Goal: Transaction & Acquisition: Purchase product/service

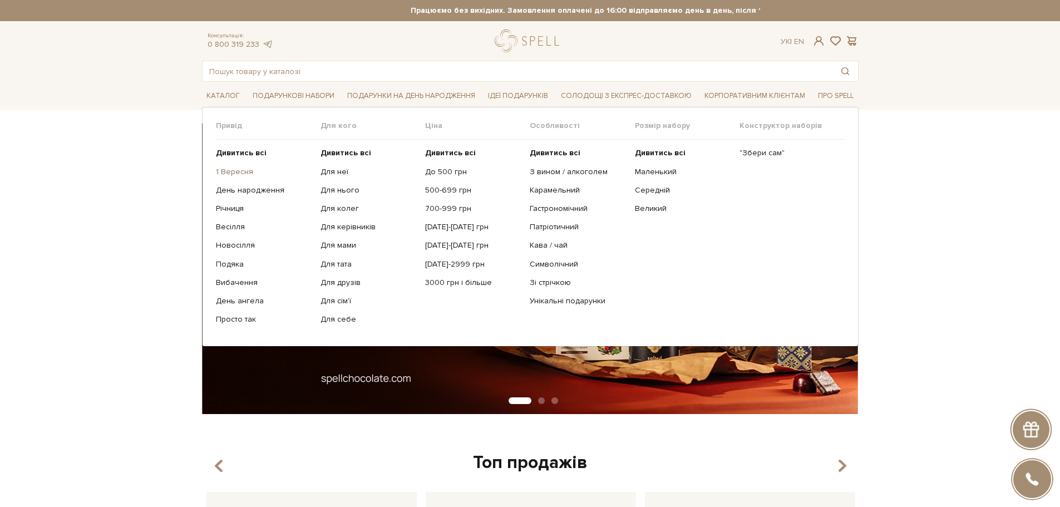
click at [239, 173] on link "1 Вересня" at bounding box center [264, 172] width 96 height 10
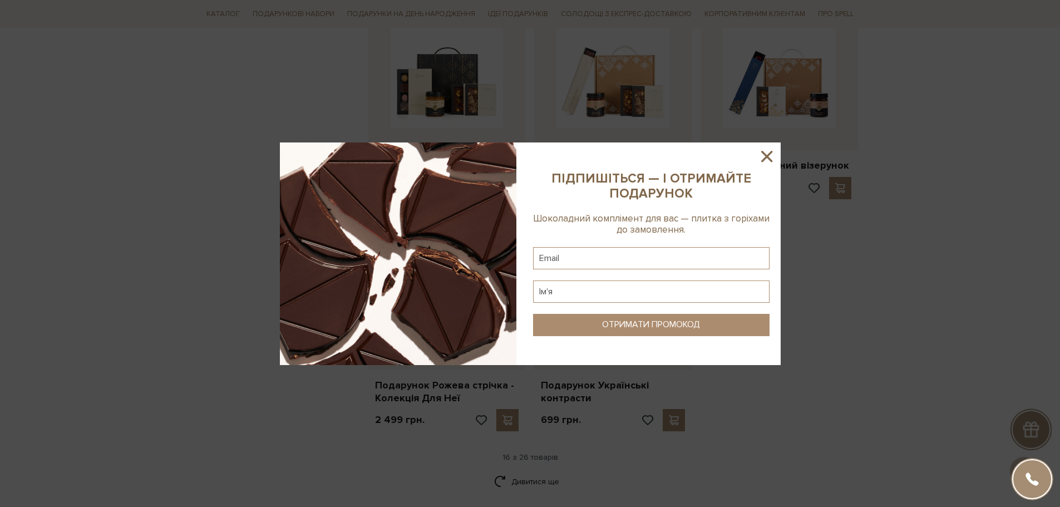
scroll to position [1280, 0]
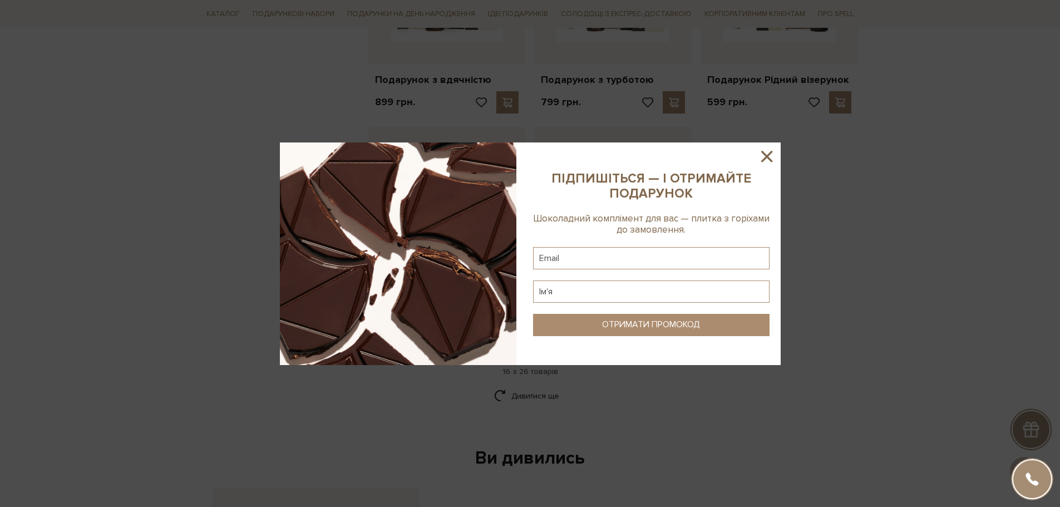
click at [769, 156] on icon at bounding box center [766, 156] width 19 height 19
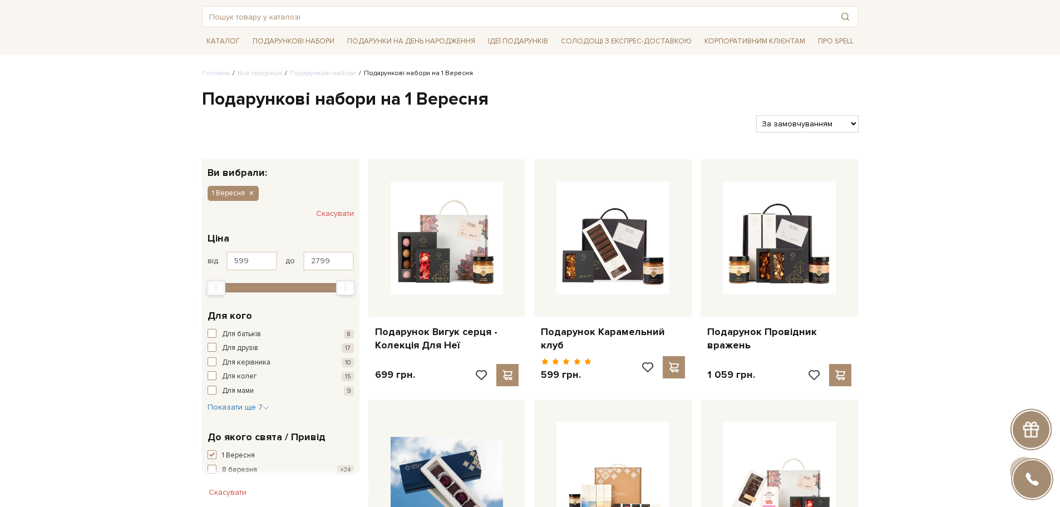
scroll to position [0, 0]
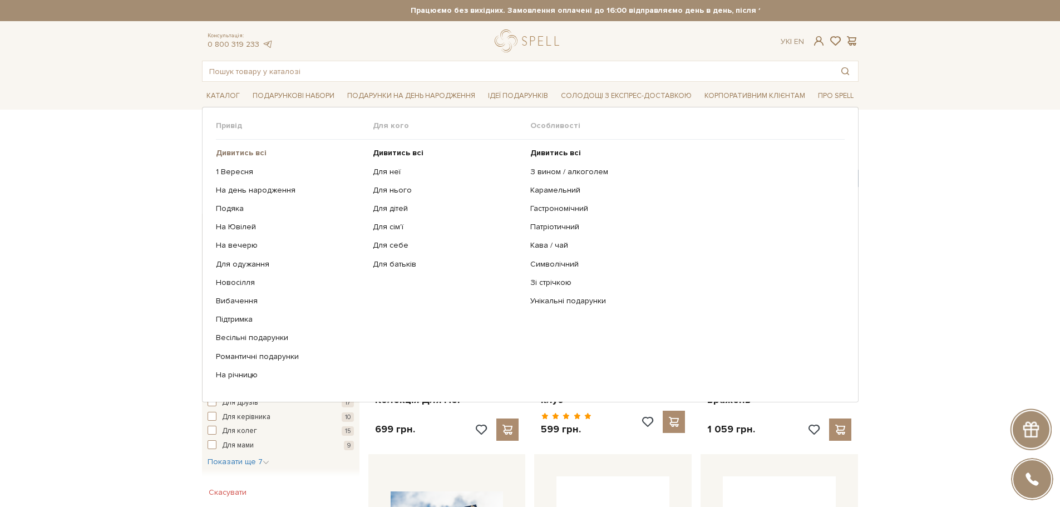
click at [237, 154] on b "Дивитись всі" at bounding box center [241, 152] width 51 height 9
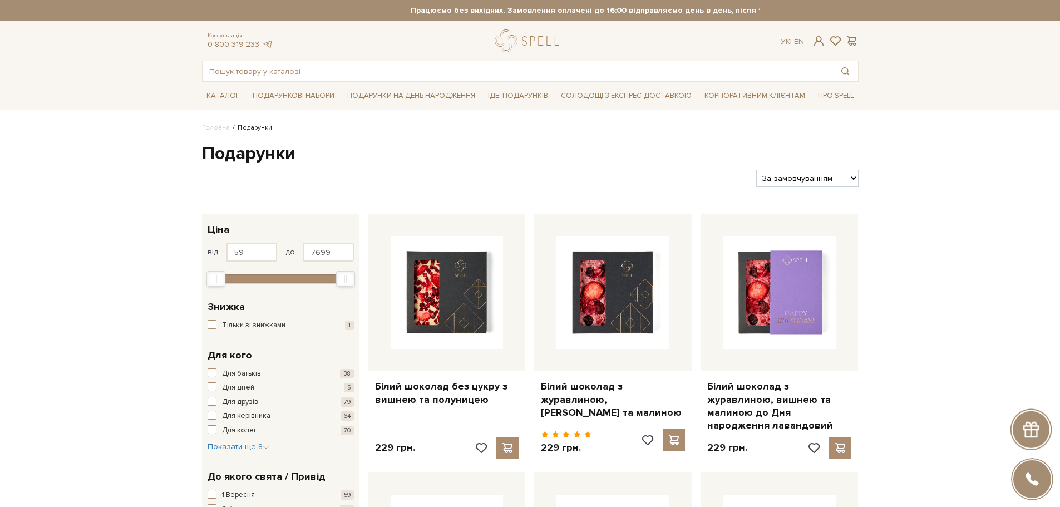
click at [790, 181] on select "За замовчуванням За Ціною (зростання) За Ціною (зменшення) Новинки За популярні…" at bounding box center [807, 178] width 102 height 17
select select "[URL][DOMAIN_NAME]"
click at [756, 170] on select "За замовчуванням За Ціною (зростання) За Ціною (зменшення) Новинки За популярні…" at bounding box center [807, 178] width 102 height 17
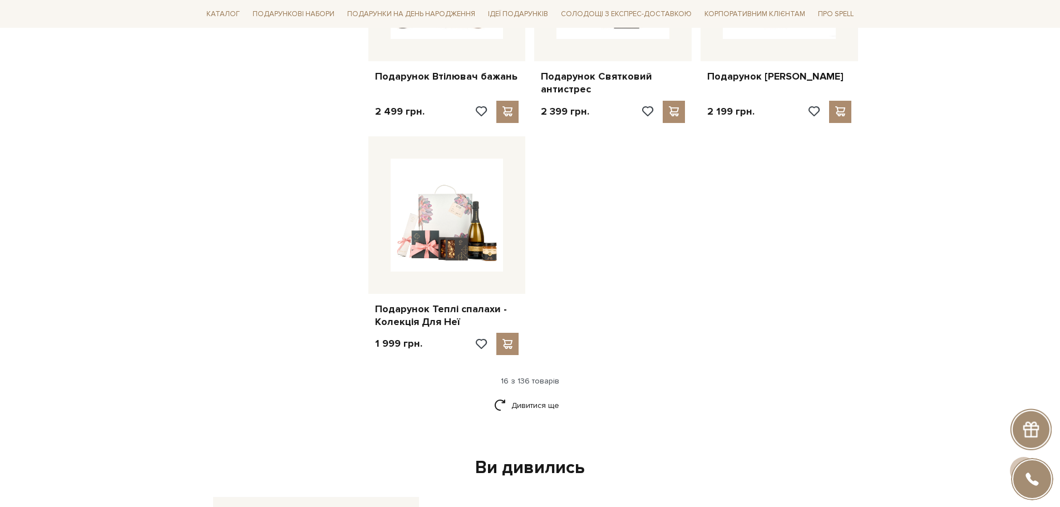
scroll to position [1336, 0]
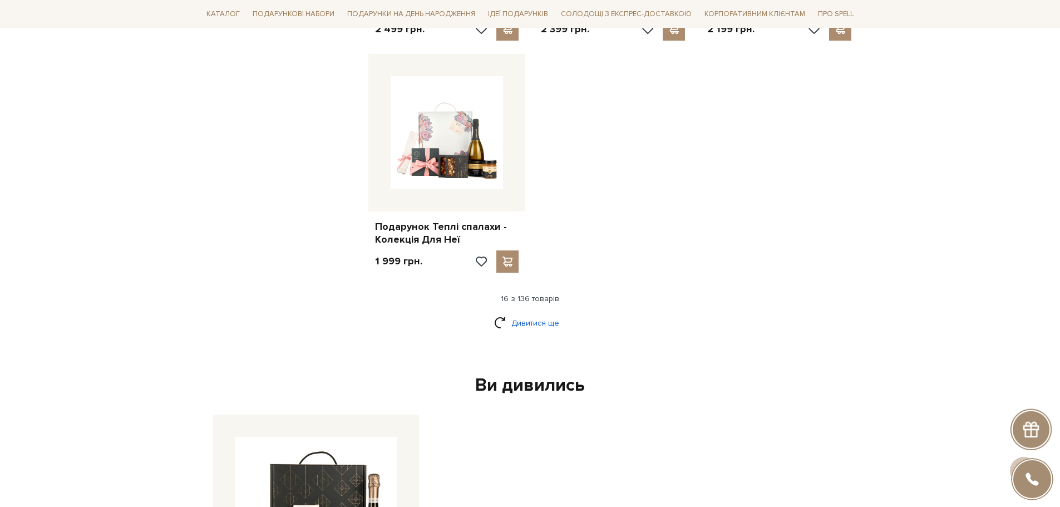
click at [544, 318] on link "Дивитися ще" at bounding box center [530, 322] width 72 height 19
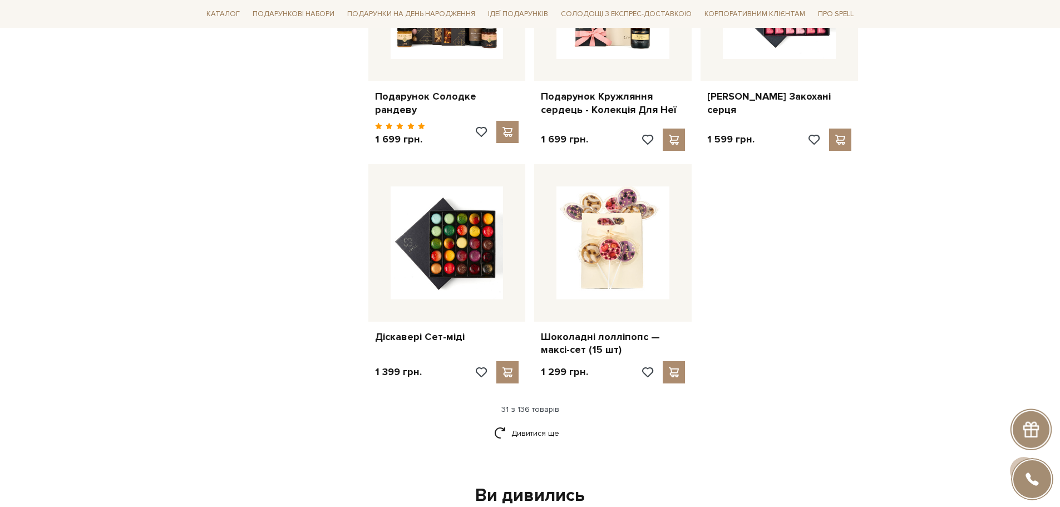
scroll to position [2449, 0]
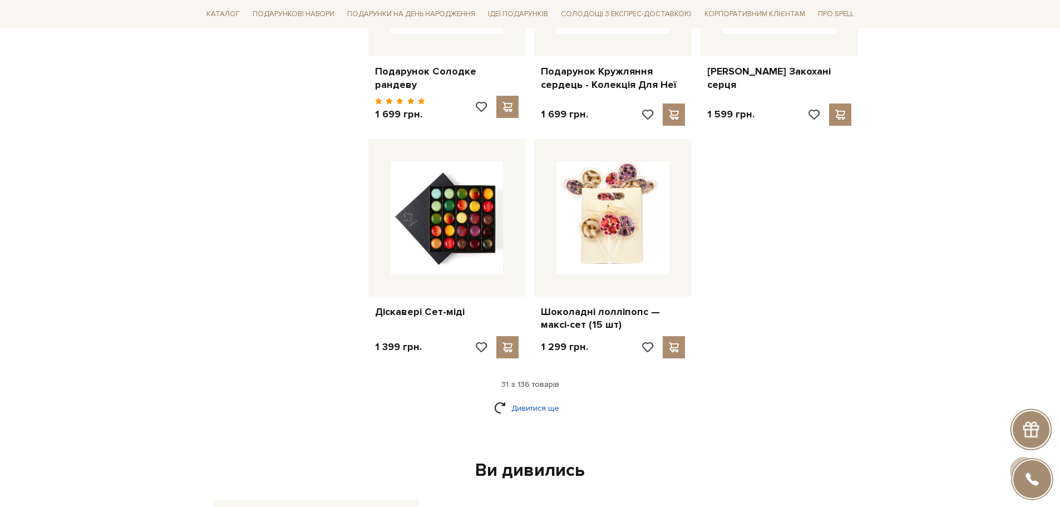
click at [547, 405] on link "Дивитися ще" at bounding box center [530, 407] width 72 height 19
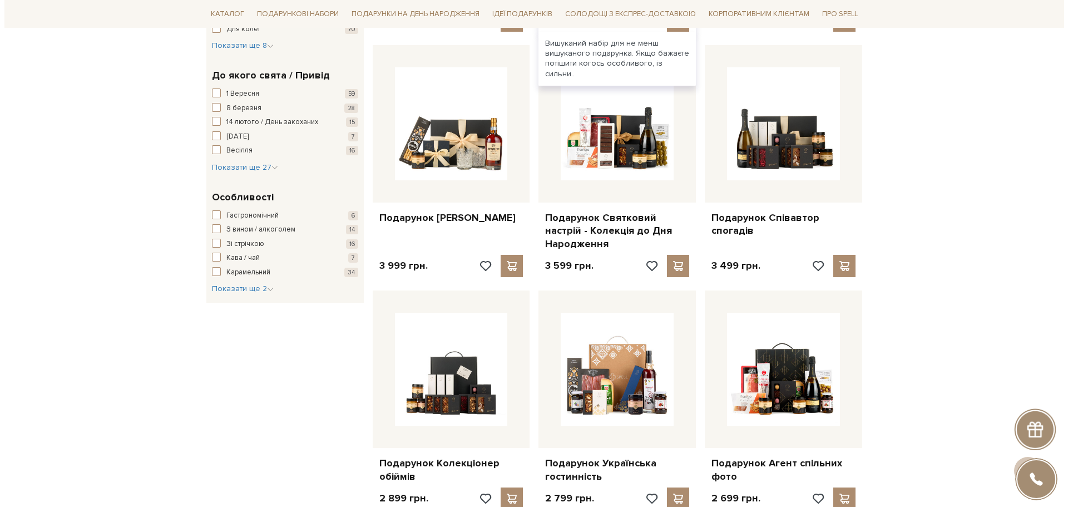
scroll to position [0, 0]
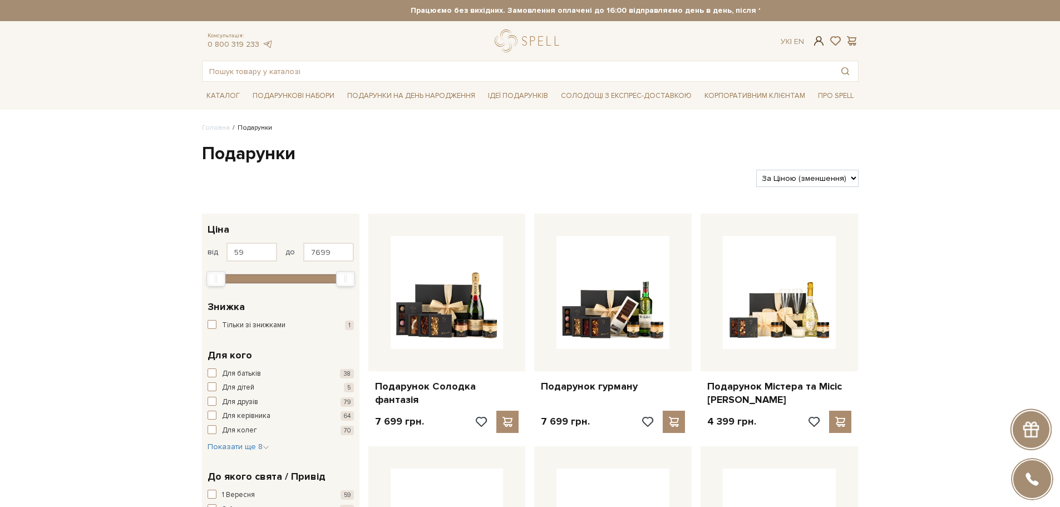
click at [821, 36] on span at bounding box center [818, 41] width 13 height 12
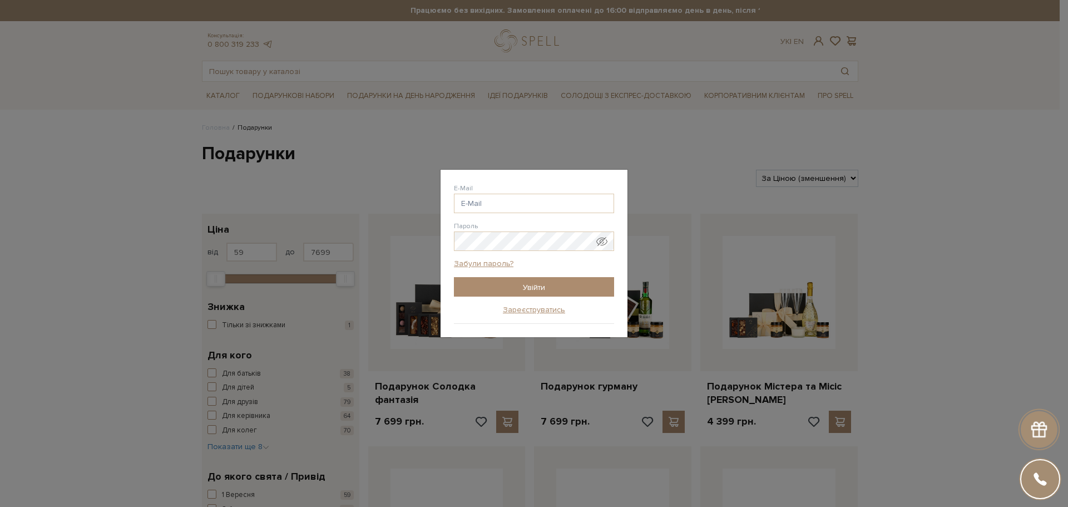
click at [487, 186] on div "E-Mail" at bounding box center [534, 198] width 160 height 30
click at [487, 200] on input "E-Mail" at bounding box center [534, 203] width 160 height 19
type input "tarabanovavika@uk.net"
click at [508, 302] on div "Авторизація E-Mail tarabanovavika@uk.net Пароль Забули пароль? Увійти Зареєстру…" at bounding box center [534, 254] width 187 height 168
click at [509, 290] on input "Увійти" at bounding box center [534, 286] width 160 height 19
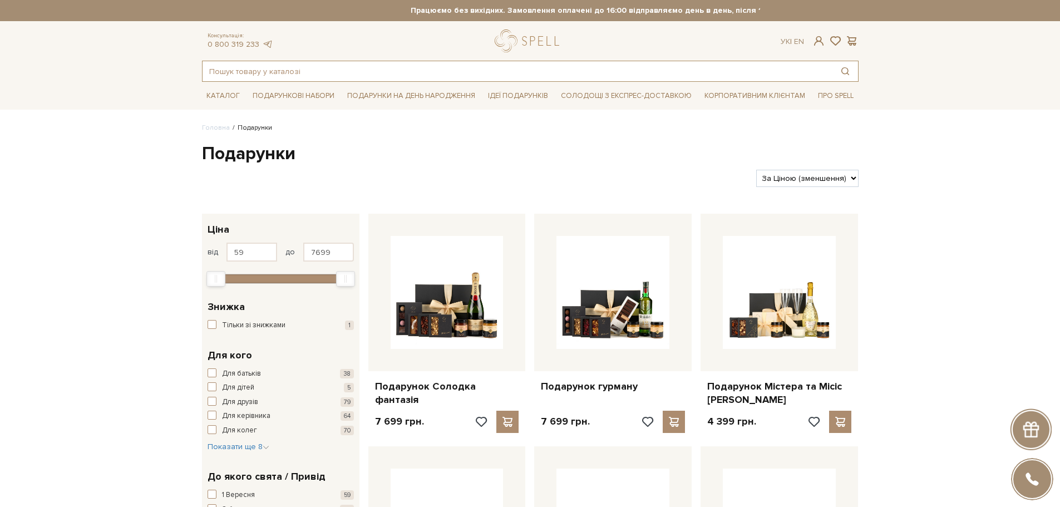
click at [441, 75] on input "text" at bounding box center [518, 71] width 630 height 20
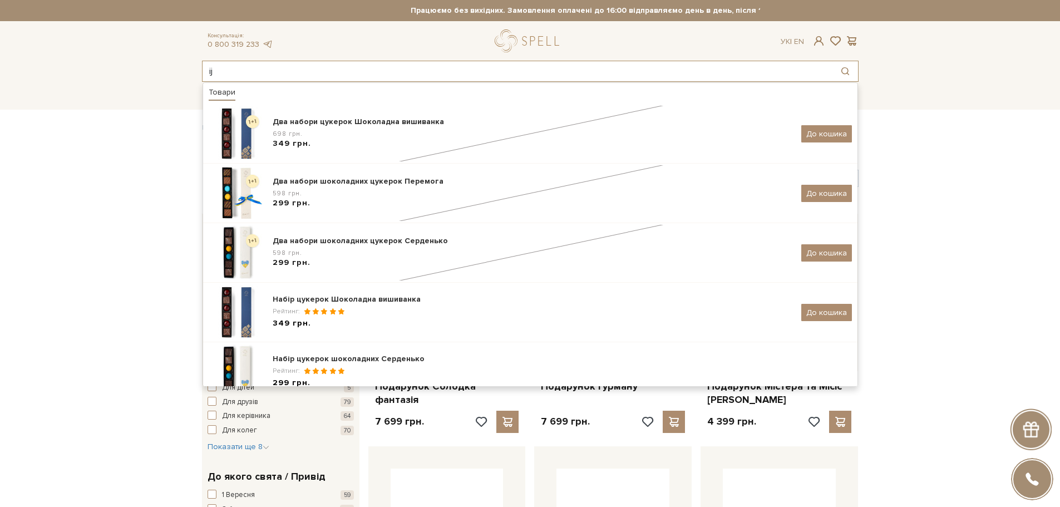
type input "i"
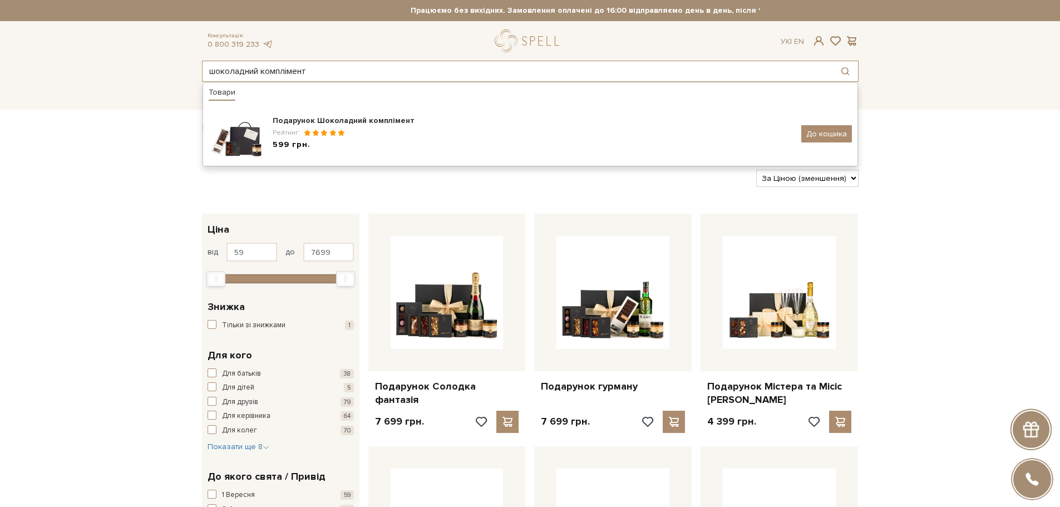
type input "шоколадний комплімент"
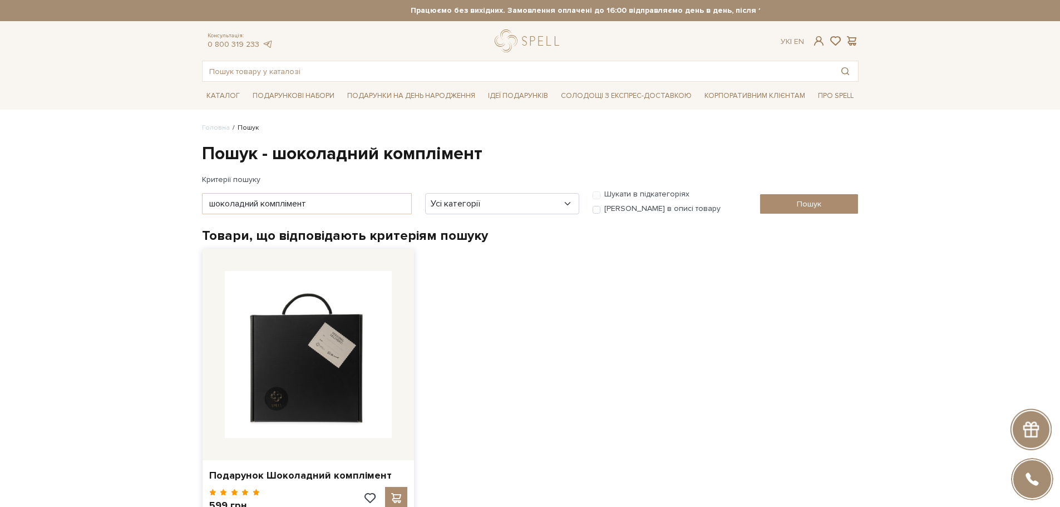
click at [322, 370] on img at bounding box center [308, 354] width 167 height 167
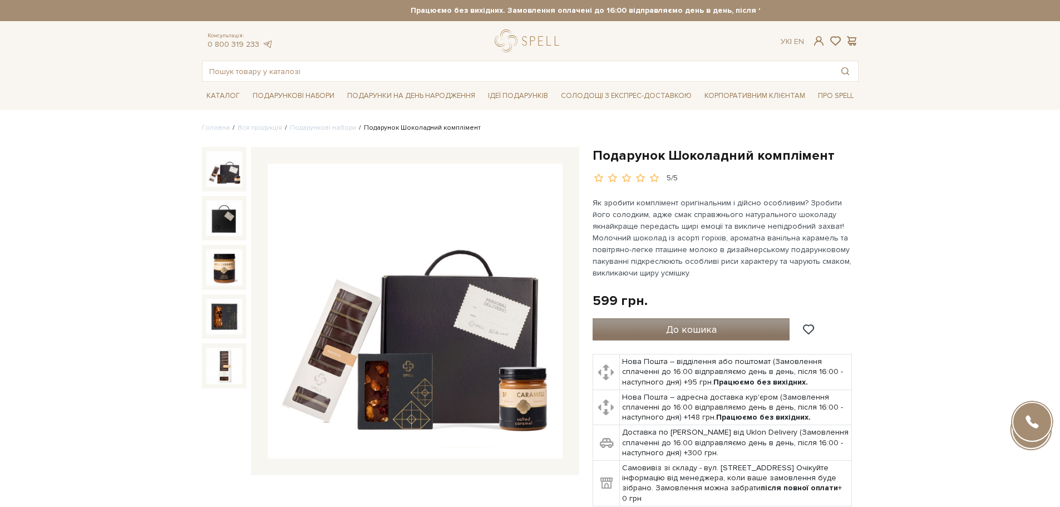
click at [743, 326] on button "До кошика" at bounding box center [692, 329] width 198 height 22
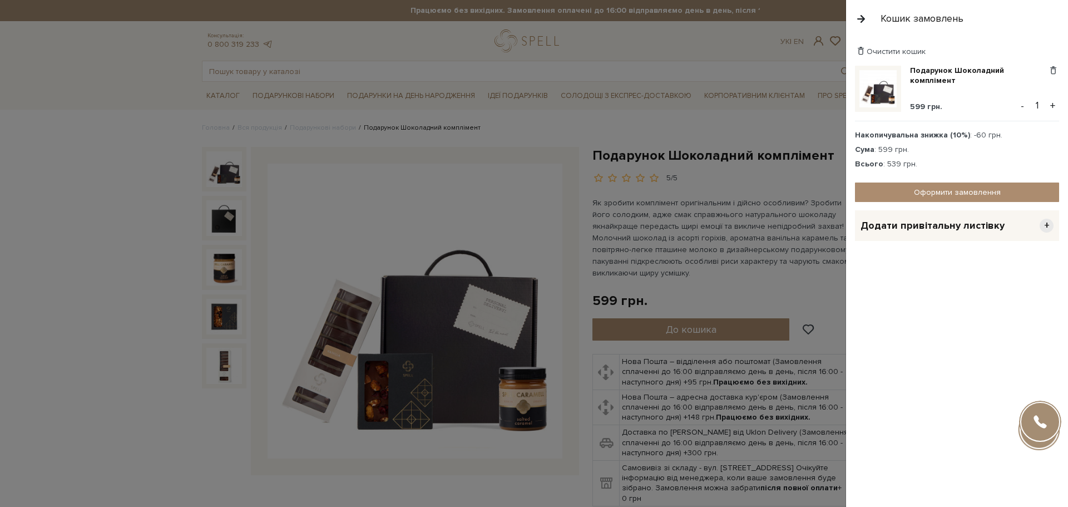
click at [1055, 107] on button "+" at bounding box center [1053, 105] width 13 height 17
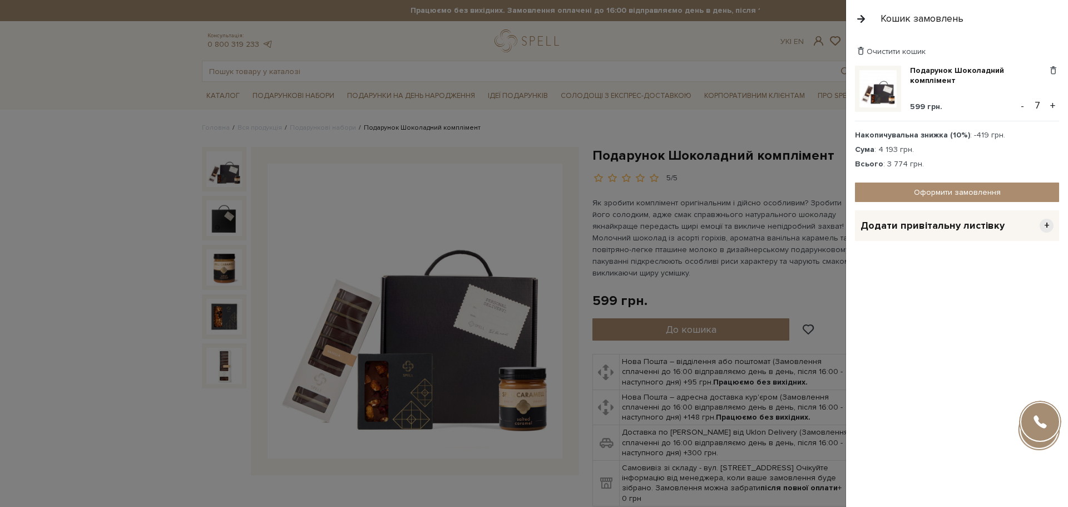
click at [1055, 107] on button "+" at bounding box center [1053, 105] width 13 height 17
click at [588, 127] on div at bounding box center [534, 253] width 1068 height 507
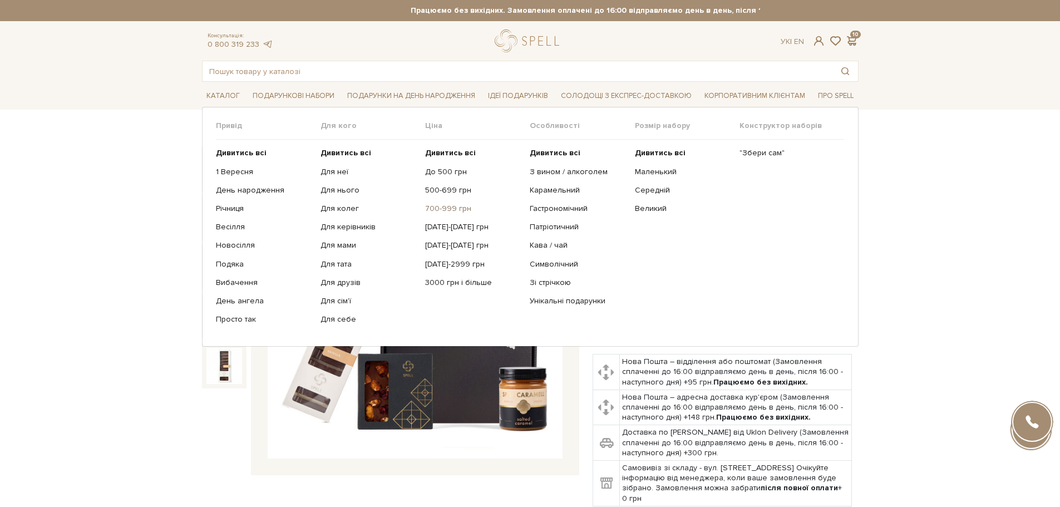
click at [456, 206] on link "700-999 грн" at bounding box center [473, 209] width 96 height 10
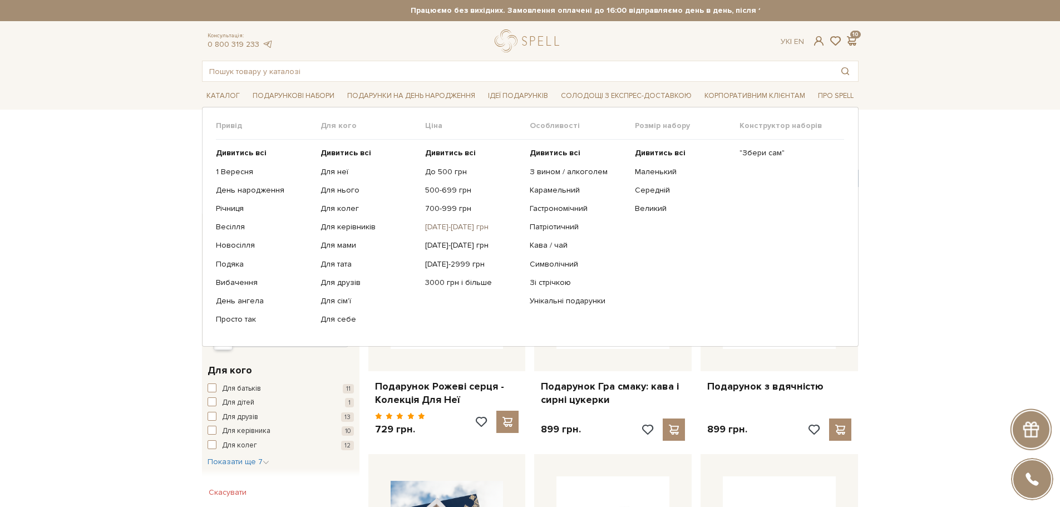
click at [440, 224] on link "[DATE]-[DATE] грн" at bounding box center [473, 227] width 96 height 10
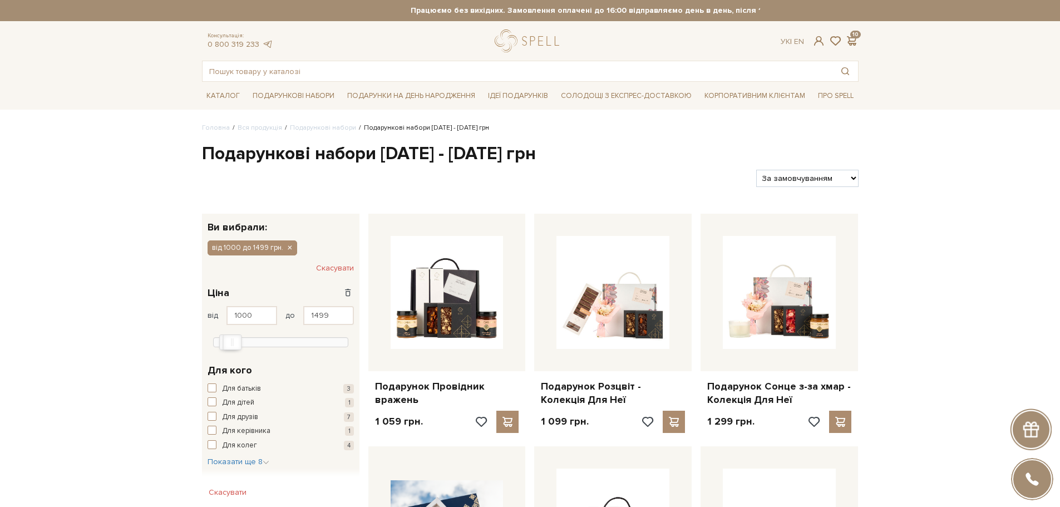
click at [776, 180] on select "За замовчуванням За Ціною (зростання) За Ціною (зменшення) Новинки За популярні…" at bounding box center [807, 178] width 102 height 17
select select "https://spellchocolate.com/our-productions/podarunkovi-box/1000-1499?sort=p.pri…"
click at [756, 170] on select "За замовчуванням За Ціною (зростання) За Ціною (зменшення) Новинки За популярні…" at bounding box center [807, 178] width 102 height 17
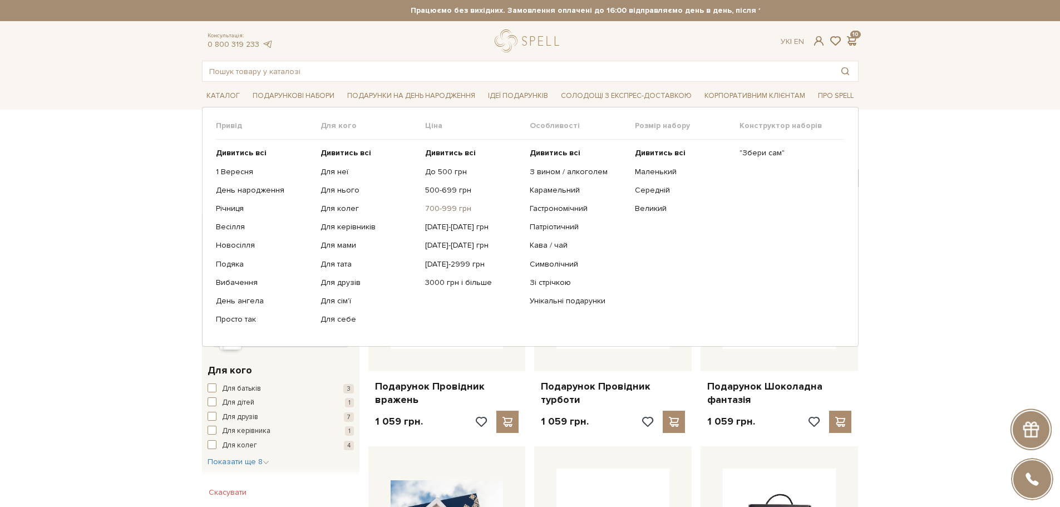
click at [437, 208] on link "700-999 грн" at bounding box center [473, 209] width 96 height 10
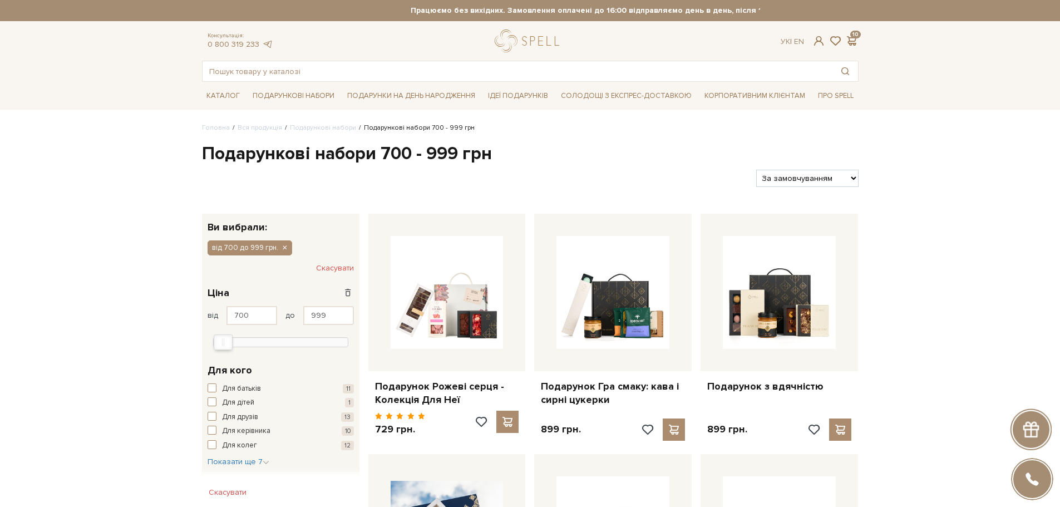
drag, startPoint x: 0, startPoint y: 0, endPoint x: 807, endPoint y: 184, distance: 827.6
click at [807, 184] on select "За замовчуванням За Ціною (зростання) За Ціною (зменшення) Новинки За популярні…" at bounding box center [807, 178] width 102 height 17
select select "[URL][DOMAIN_NAME]"
click at [756, 170] on select "За замовчуванням За Ціною (зростання) За Ціною (зменшення) Новинки За популярні…" at bounding box center [807, 178] width 102 height 17
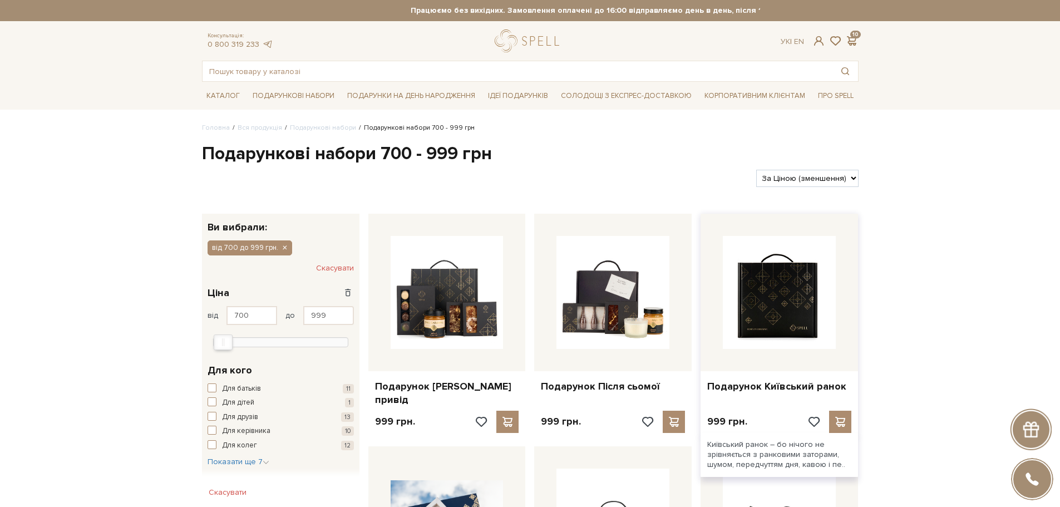
click at [818, 330] on img at bounding box center [779, 292] width 113 height 113
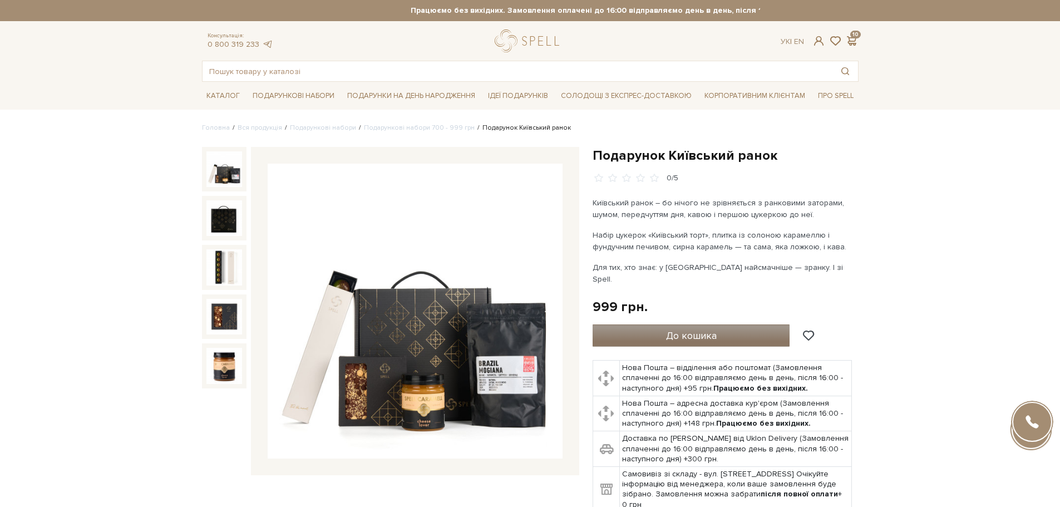
click at [656, 326] on button "До кошика" at bounding box center [692, 335] width 198 height 22
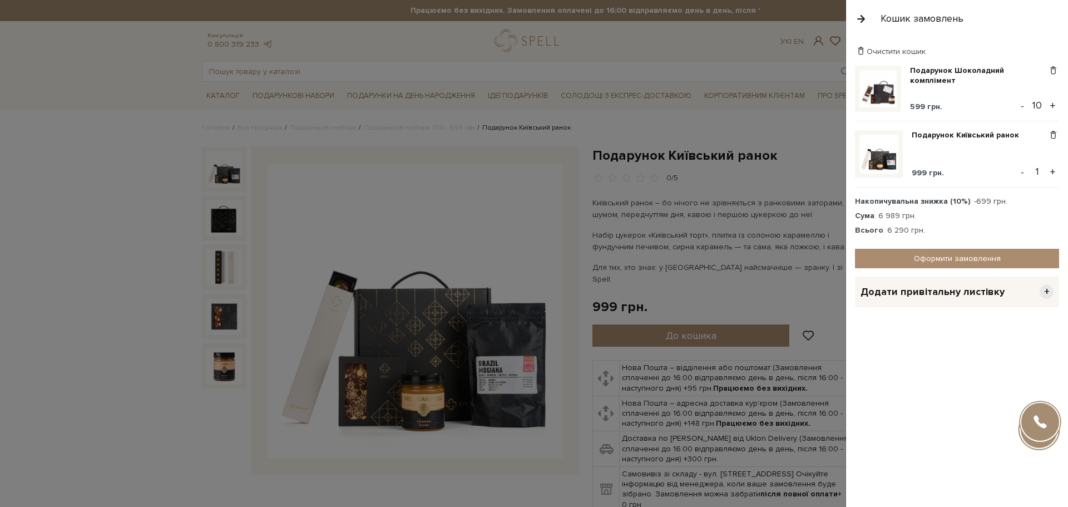
click at [1025, 105] on button "-" at bounding box center [1022, 105] width 11 height 17
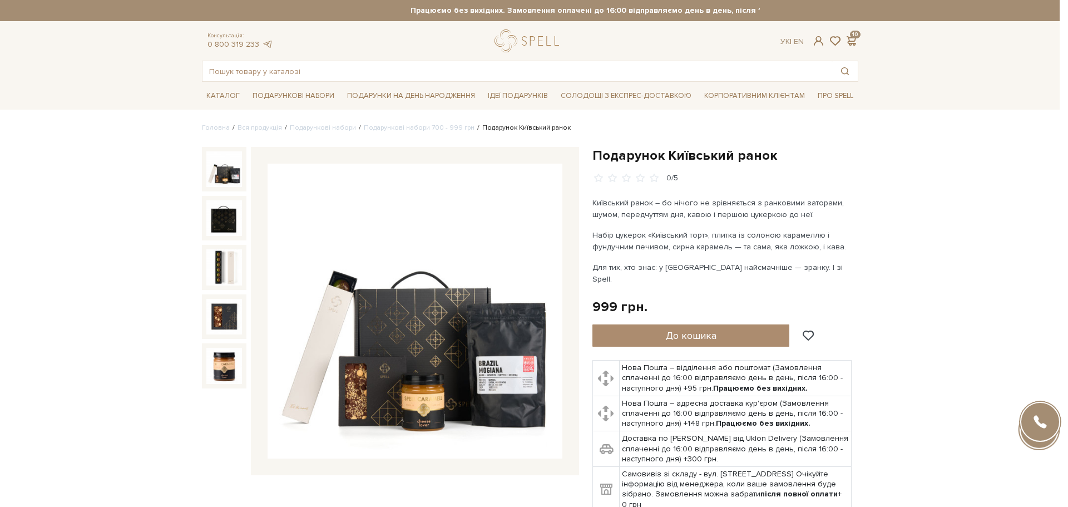
click at [663, 191] on div at bounding box center [534, 253] width 1068 height 507
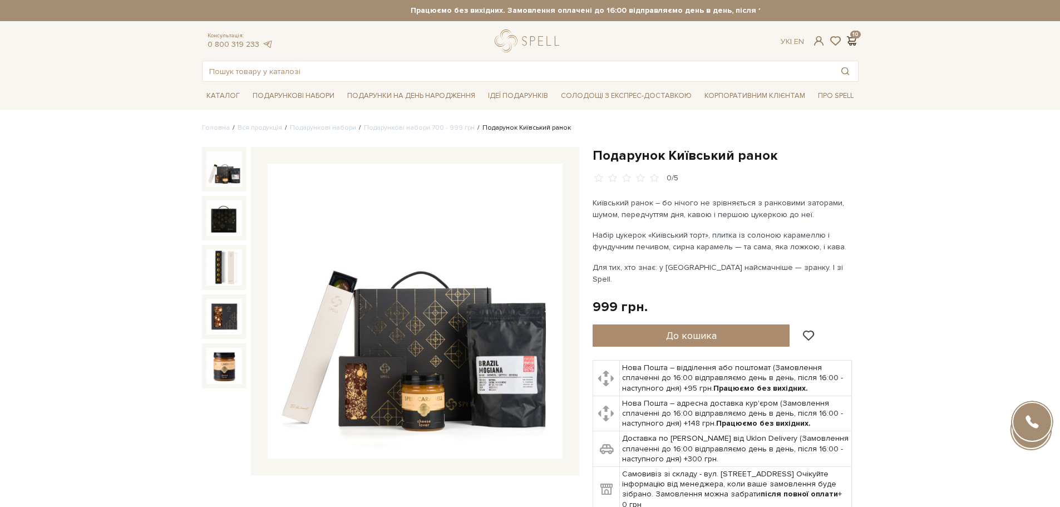
click at [850, 36] on span at bounding box center [851, 41] width 13 height 12
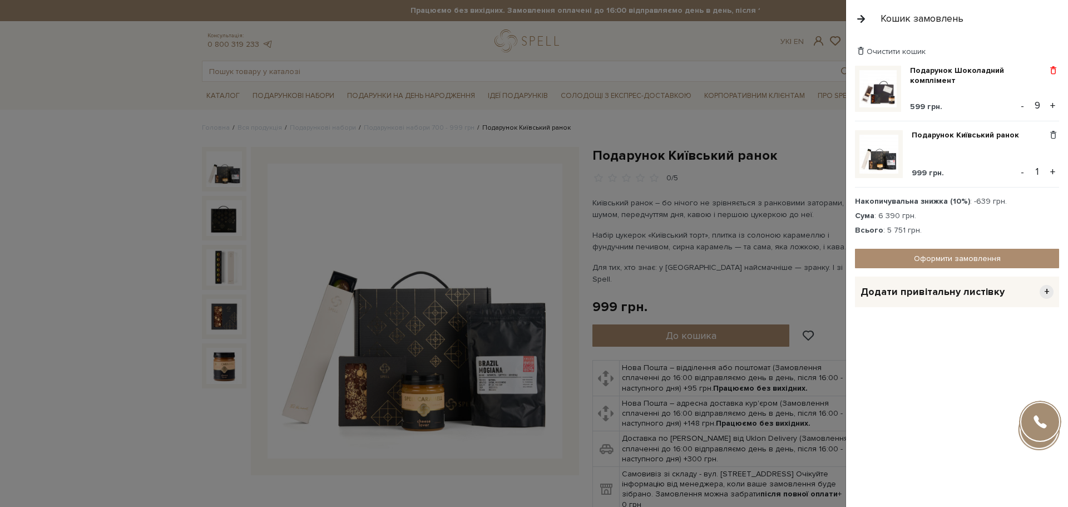
click at [1056, 71] on span at bounding box center [1054, 71] width 12 height 10
click at [1038, 93] on link "Видалити" at bounding box center [1015, 89] width 88 height 14
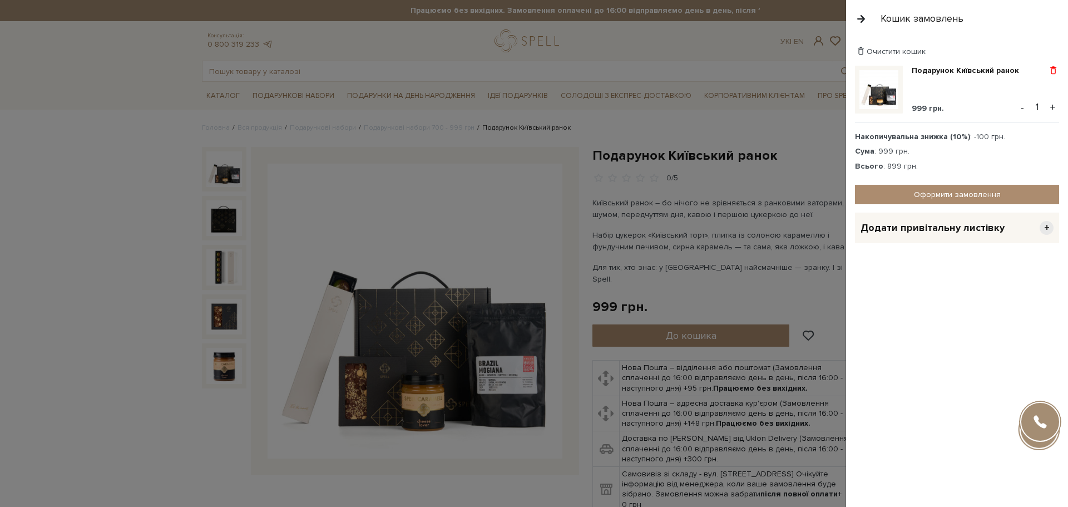
click at [1056, 70] on span at bounding box center [1054, 71] width 12 height 10
click at [1042, 90] on link "Видалити" at bounding box center [1015, 89] width 88 height 14
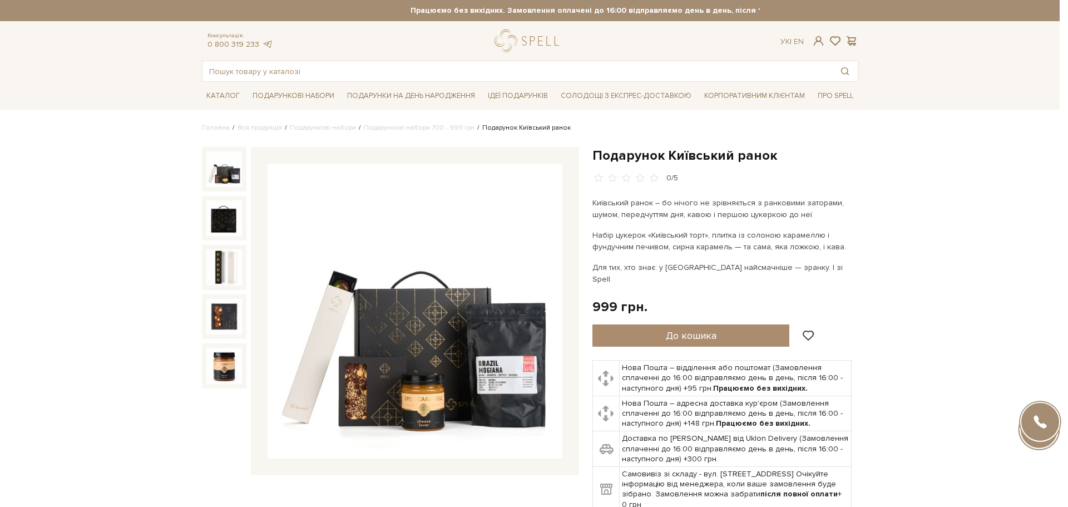
click at [740, 43] on div at bounding box center [534, 253] width 1068 height 507
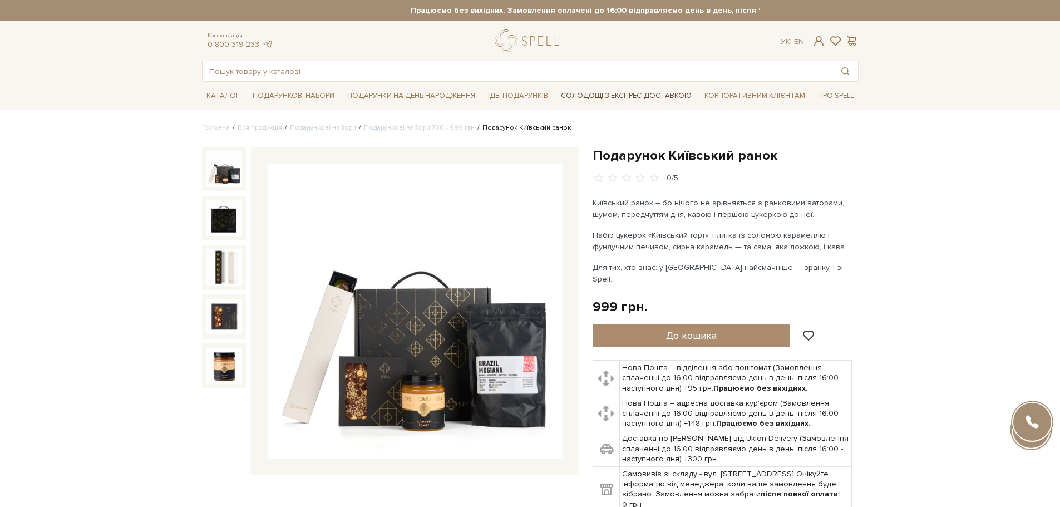
click at [570, 99] on link "Солодощі з експрес-доставкою" at bounding box center [627, 95] width 140 height 19
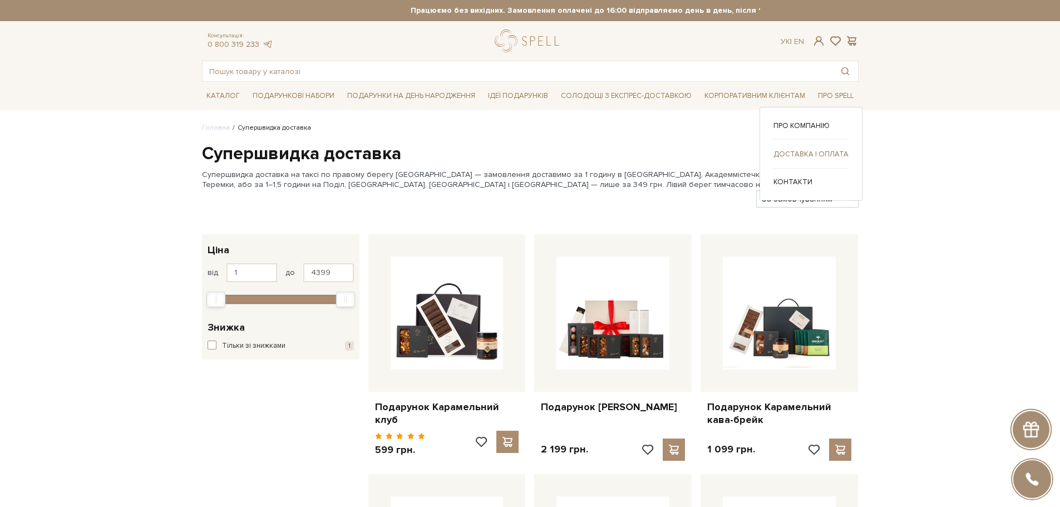
click at [795, 159] on link "Доставка і оплата" at bounding box center [811, 154] width 75 height 10
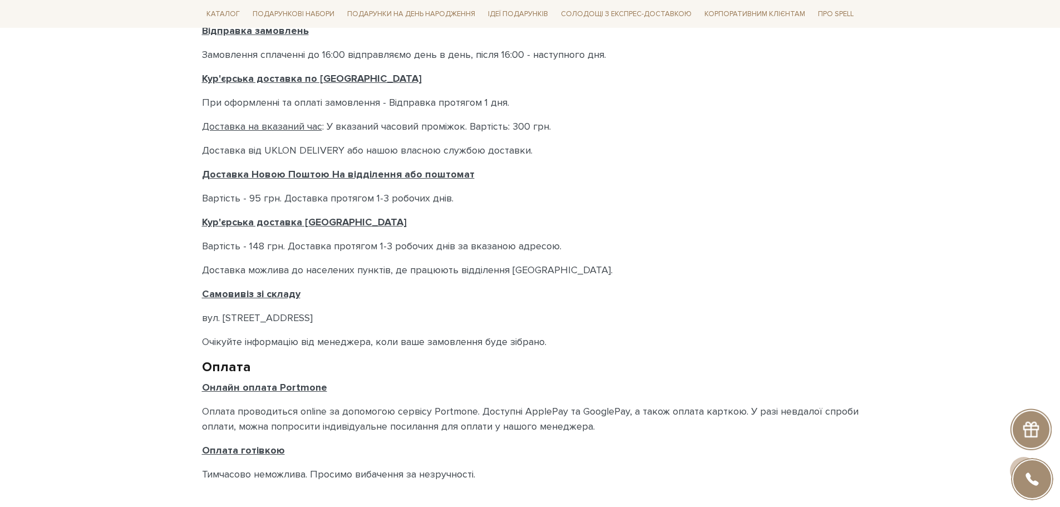
scroll to position [390, 0]
drag, startPoint x: 210, startPoint y: 341, endPoint x: 470, endPoint y: 341, distance: 259.9
click at [470, 341] on p "Очікуйте інформацію від менеджера, коли ваше замовлення буде зібрано." at bounding box center [530, 341] width 657 height 15
click at [471, 341] on p "Очікуйте інформацію від менеджера, коли ваше замовлення буде зібрано." at bounding box center [530, 341] width 657 height 15
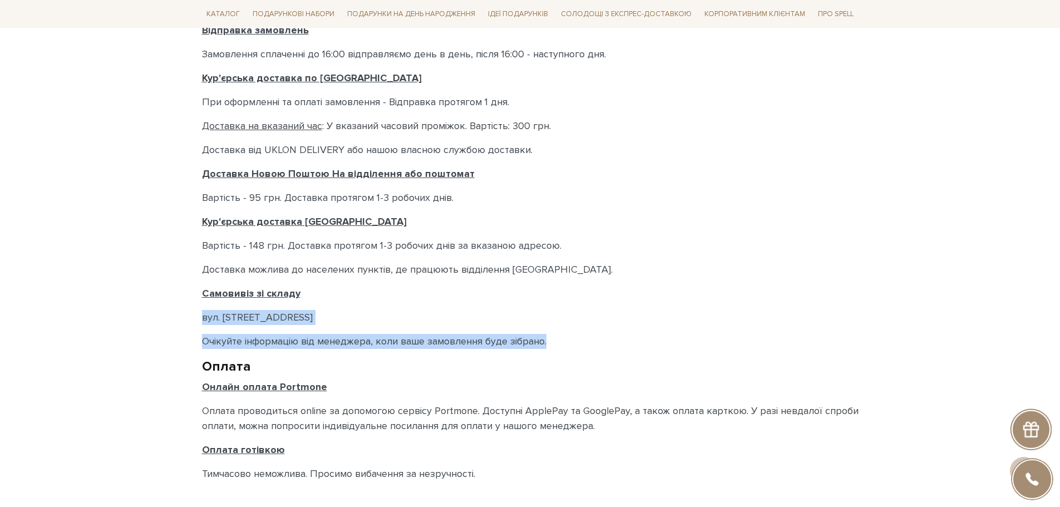
drag, startPoint x: 563, startPoint y: 340, endPoint x: 186, endPoint y: 316, distance: 378.1
click at [186, 316] on body "Подарункові набори SALE Корпоративним клієнтам Доставка і оплата Консультація: …" at bounding box center [530, 216] width 1060 height 1212
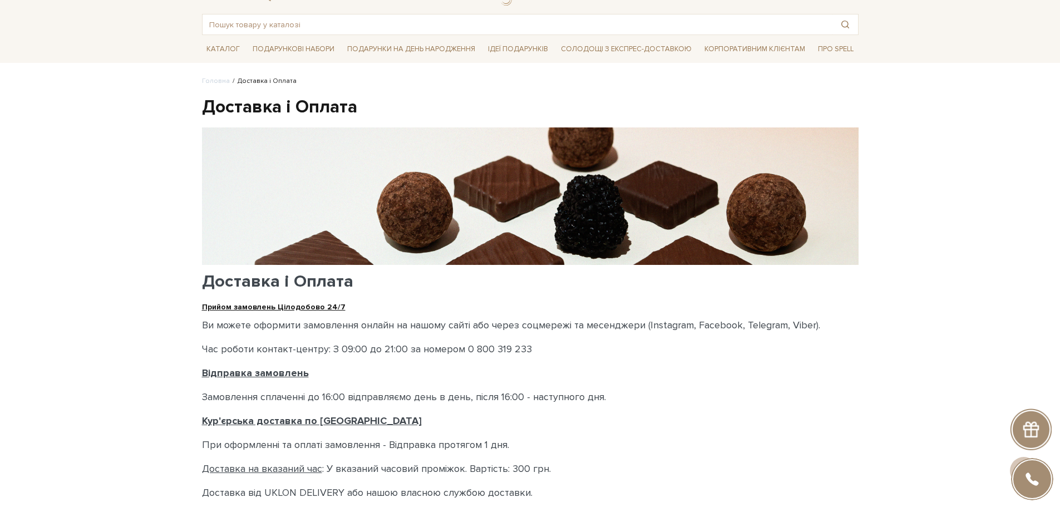
scroll to position [0, 0]
